Goal: Task Accomplishment & Management: Use online tool/utility

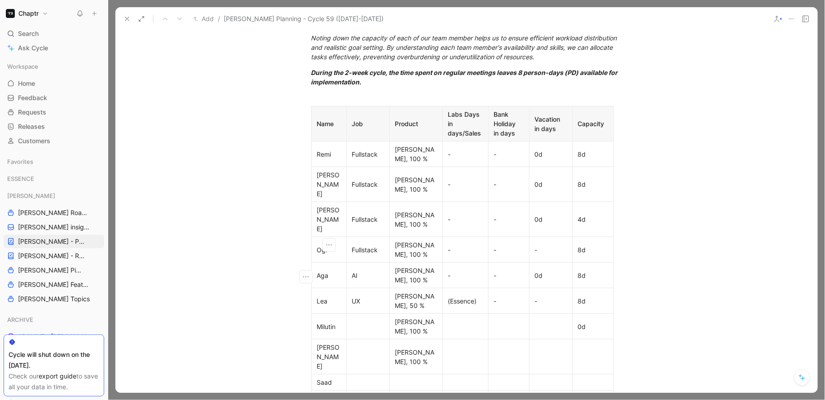
scroll to position [342, 0]
click at [126, 22] on button at bounding box center [127, 19] width 13 height 13
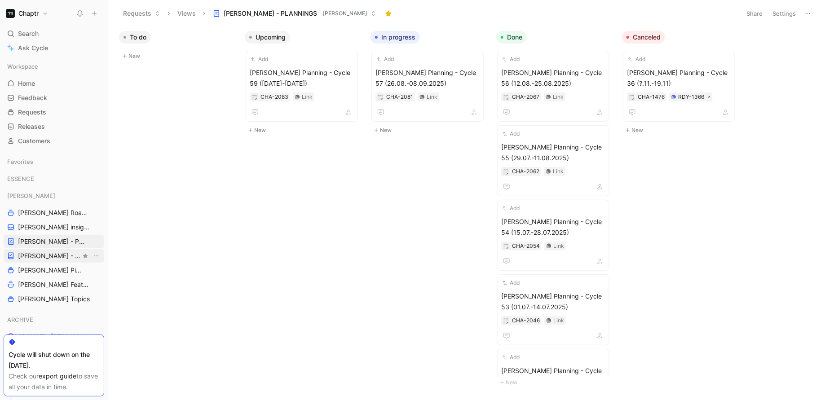
click at [41, 254] on span "[PERSON_NAME] - REFINEMENTS" at bounding box center [49, 256] width 63 height 9
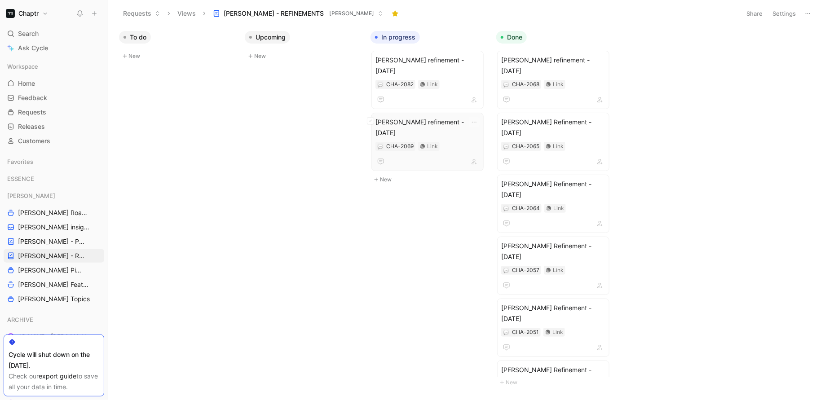
click at [404, 117] on span "[PERSON_NAME] refinement - [DATE]" at bounding box center [428, 128] width 104 height 22
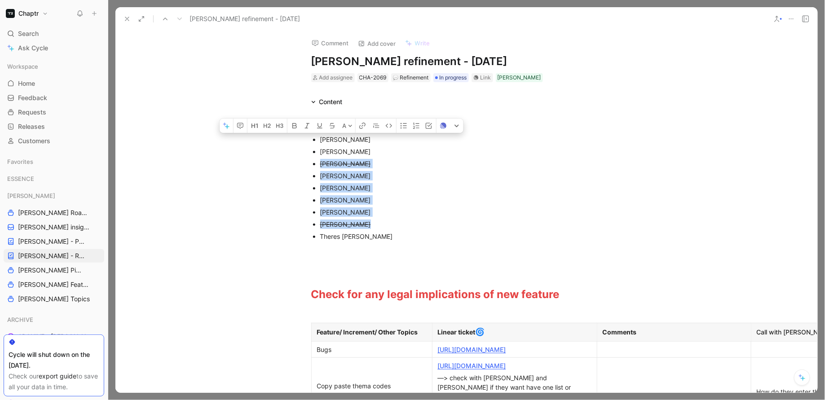
drag, startPoint x: 373, startPoint y: 226, endPoint x: 320, endPoint y: 160, distance: 84.4
click at [320, 160] on ul "[PERSON_NAME] [PERSON_NAME] [PERSON_NAME] [PERSON_NAME] [PERSON_NAME] [PERSON_N…" at bounding box center [466, 187] width 345 height 109
click at [404, 213] on div "[PERSON_NAME]" at bounding box center [471, 212] width 302 height 9
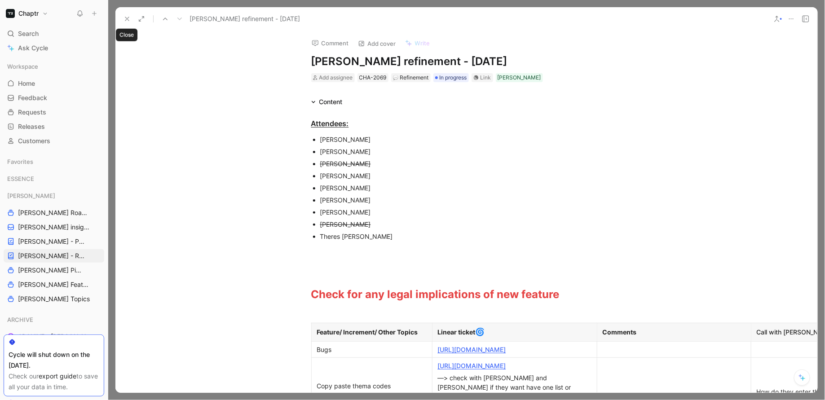
click at [124, 19] on icon at bounding box center [127, 18] width 7 height 7
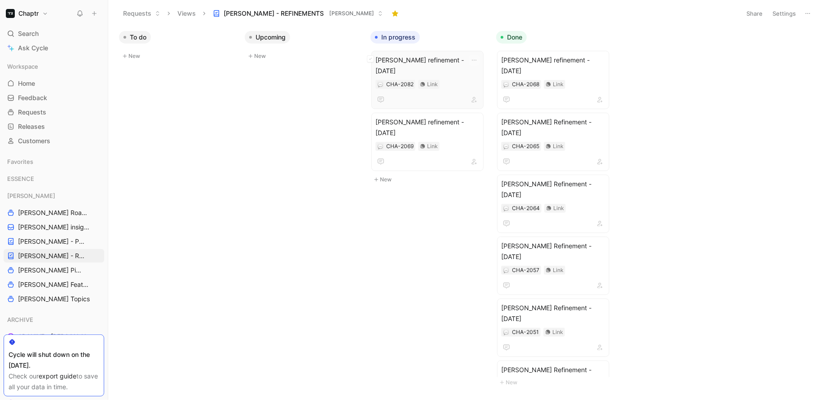
click at [451, 80] on div "CHA-2082 Link" at bounding box center [428, 84] width 104 height 9
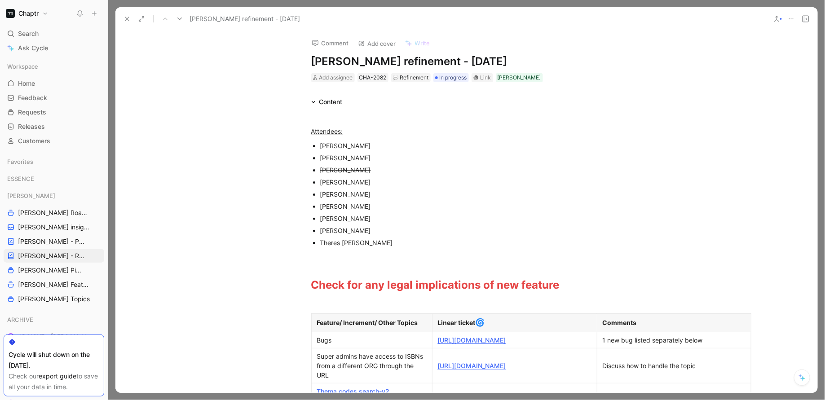
click at [422, 58] on h1 "[PERSON_NAME] refinement - [DATE]" at bounding box center [466, 61] width 311 height 14
click at [516, 46] on div "Comment Add cover Write" at bounding box center [465, 40] width 315 height 18
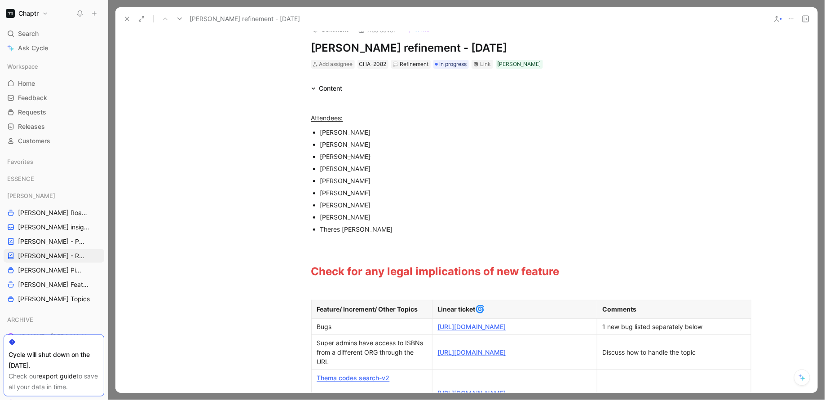
scroll to position [19, 0]
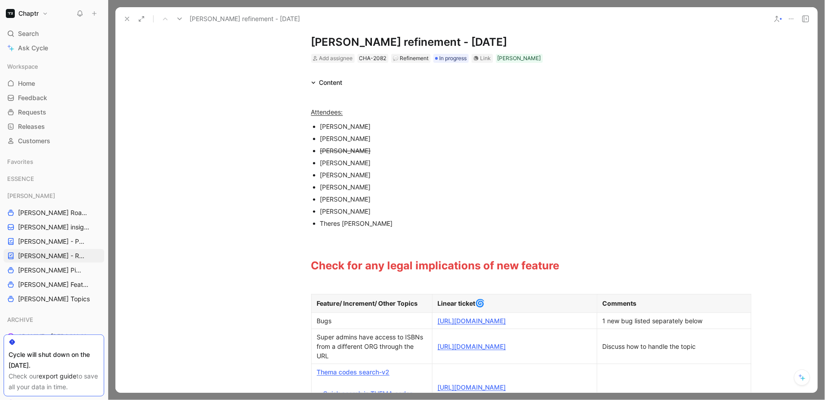
click at [378, 150] on div "[PERSON_NAME]" at bounding box center [471, 150] width 302 height 9
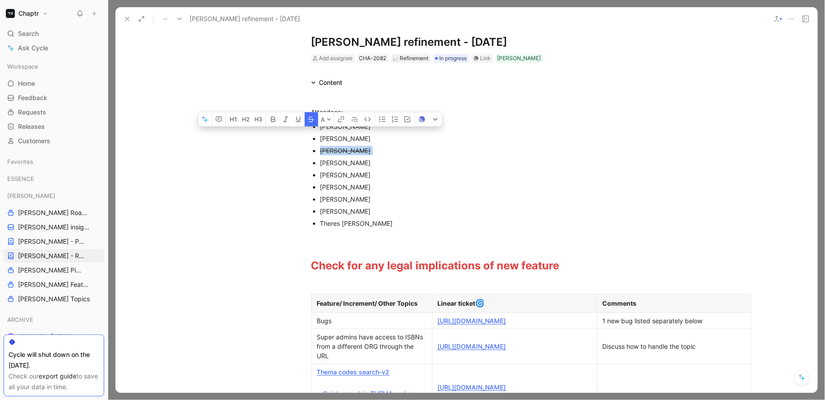
drag, startPoint x: 378, startPoint y: 150, endPoint x: 315, endPoint y: 149, distance: 62.9
click at [320, 149] on li "[PERSON_NAME]" at bounding box center [471, 151] width 302 height 12
click at [310, 127] on button "button" at bounding box center [311, 119] width 13 height 14
click at [445, 170] on div "[PERSON_NAME]" at bounding box center [471, 174] width 302 height 9
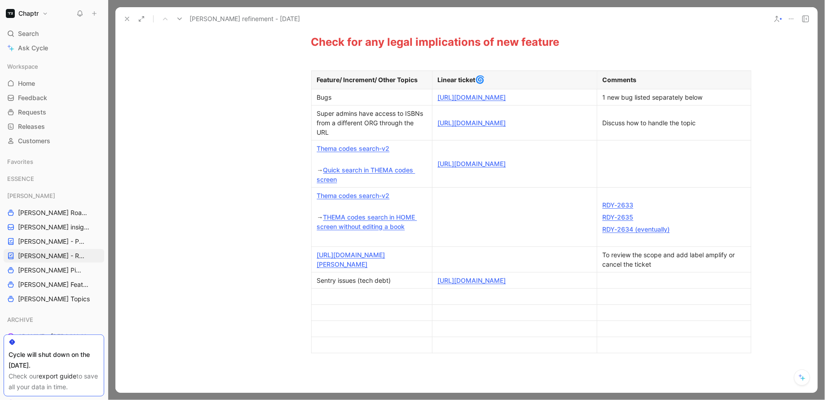
scroll to position [252, 0]
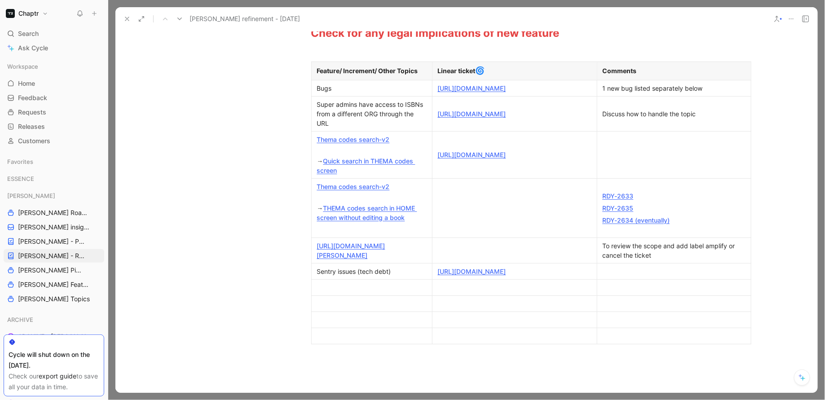
click at [364, 93] on div "Bugs" at bounding box center [372, 88] width 110 height 9
click at [501, 86] on link "[URL][DOMAIN_NAME]" at bounding box center [472, 88] width 68 height 8
click at [506, 159] on link "[URL][DOMAIN_NAME]" at bounding box center [472, 155] width 68 height 8
click at [317, 93] on div "Bugs" at bounding box center [372, 88] width 110 height 9
click at [314, 146] on p "Thema codes search-v2" at bounding box center [372, 139] width 117 height 12
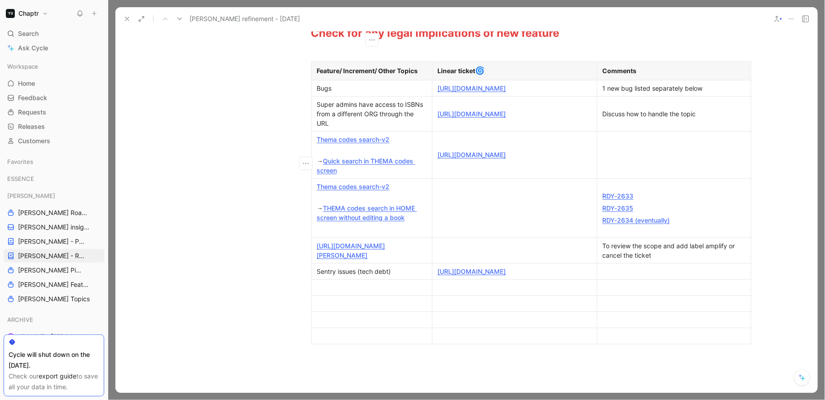
click at [314, 123] on p "Super admins have access to ISBNs from a different ORG through the URL" at bounding box center [372, 113] width 117 height 31
click at [306, 123] on icon "button" at bounding box center [306, 122] width 9 height 9
click at [303, 141] on span "Add row below" at bounding box center [312, 143] width 44 height 8
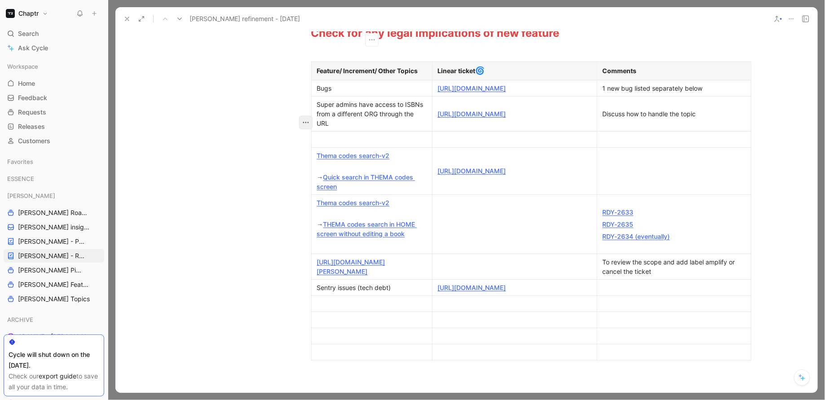
click at [309, 120] on icon "button" at bounding box center [306, 122] width 9 height 9
click at [304, 146] on span "Add row below" at bounding box center [312, 143] width 44 height 8
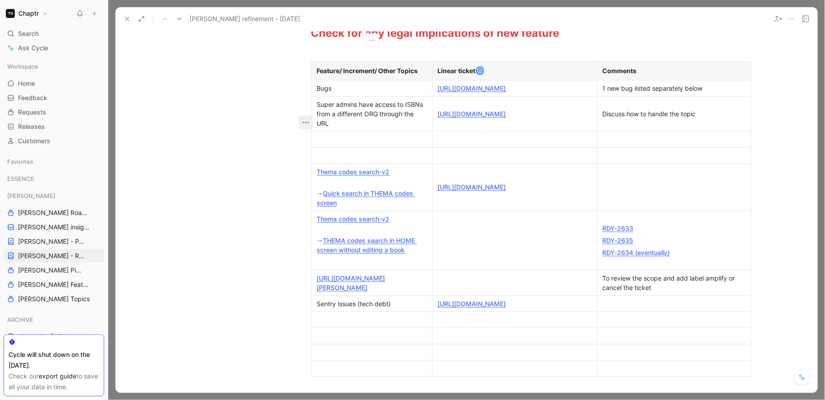
click at [306, 124] on icon "button" at bounding box center [306, 122] width 9 height 9
click at [306, 144] on span "Add row below" at bounding box center [312, 143] width 44 height 8
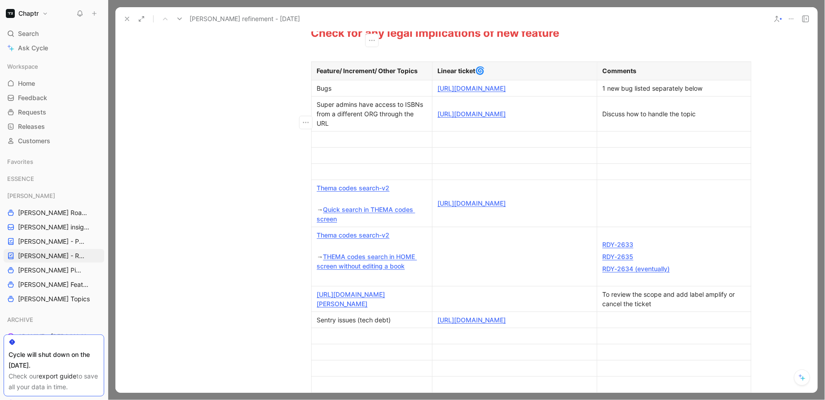
click at [358, 144] on div at bounding box center [372, 139] width 110 height 9
click at [475, 146] on p at bounding box center [515, 139] width 161 height 12
paste div
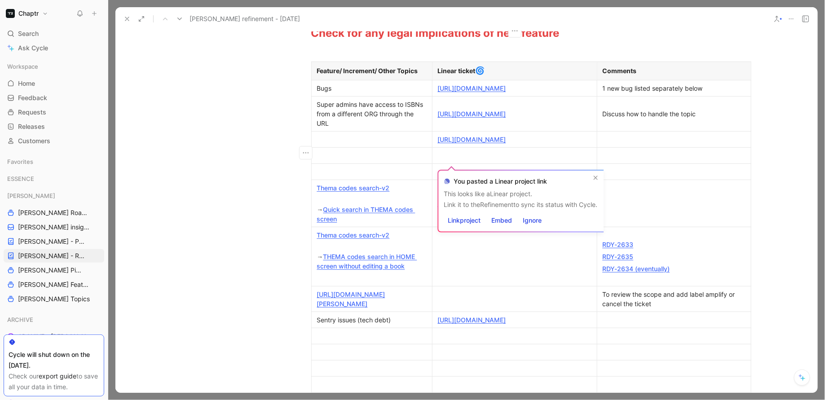
click at [372, 144] on div at bounding box center [372, 139] width 110 height 9
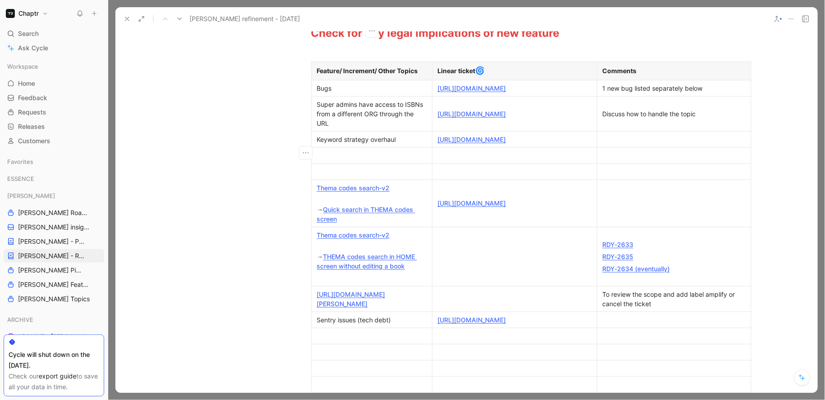
click at [624, 144] on div at bounding box center [674, 139] width 143 height 9
